Goal: Check status: Check status

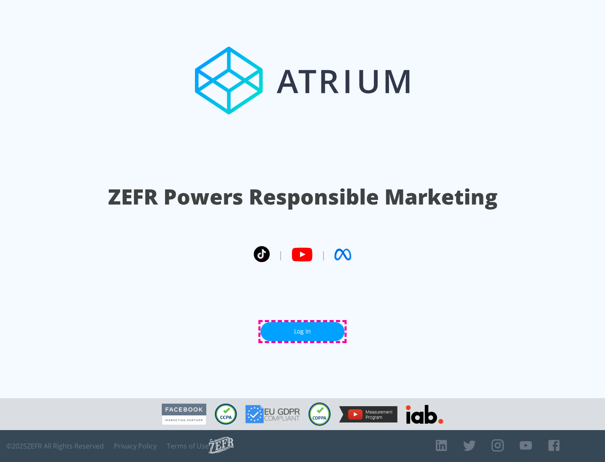
click at [303, 332] on link "Log In" at bounding box center [303, 331] width 84 height 19
